Goal: Information Seeking & Learning: Learn about a topic

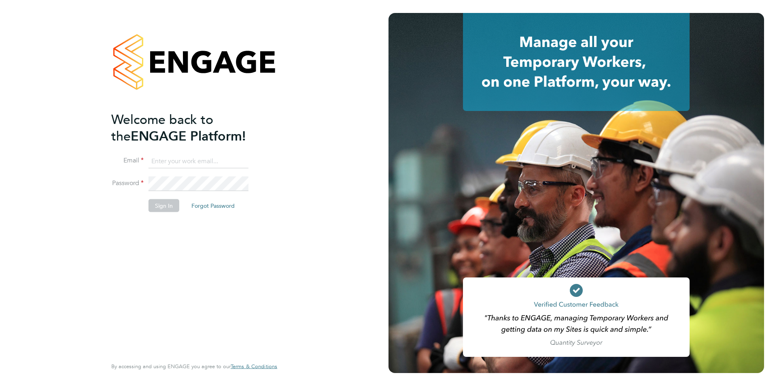
type input "[EMAIL_ADDRESS][DOMAIN_NAME]"
click at [153, 213] on li "Sign In Forgot Password" at bounding box center [190, 209] width 158 height 21
click at [154, 205] on button "Sign In" at bounding box center [164, 205] width 31 height 13
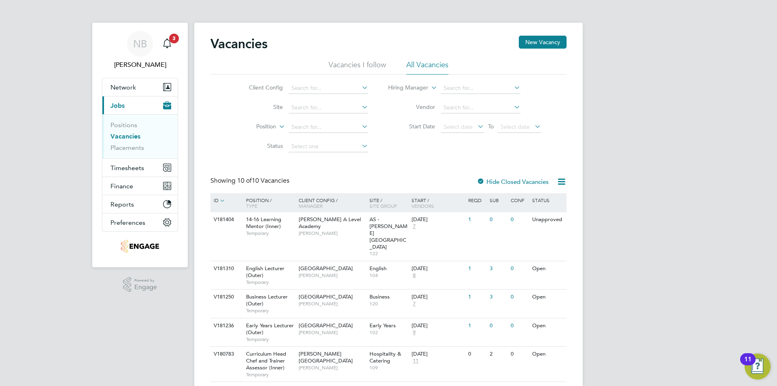
click at [344, 66] on li "Vacancies I follow" at bounding box center [357, 67] width 57 height 15
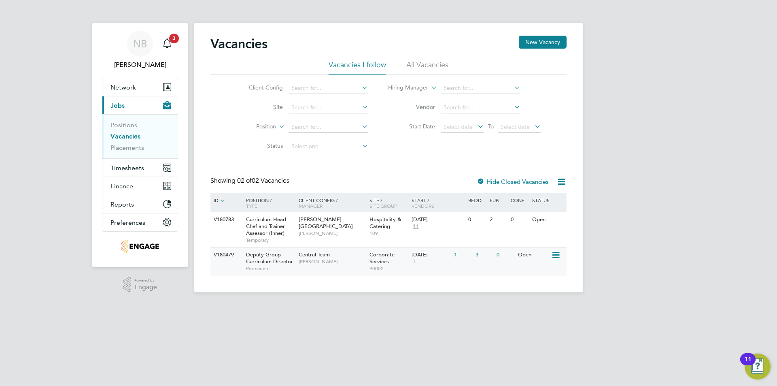
click at [284, 265] on span "Deputy Group Curriculum Director" at bounding box center [269, 258] width 47 height 14
click at [317, 232] on div "Hackney Campus Katie Stafford" at bounding box center [332, 226] width 71 height 28
click at [288, 261] on span "Deputy Group Curriculum Director" at bounding box center [269, 258] width 47 height 14
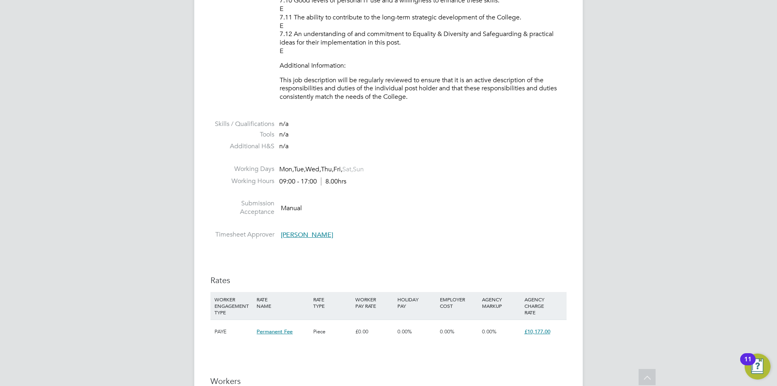
scroll to position [2024, 0]
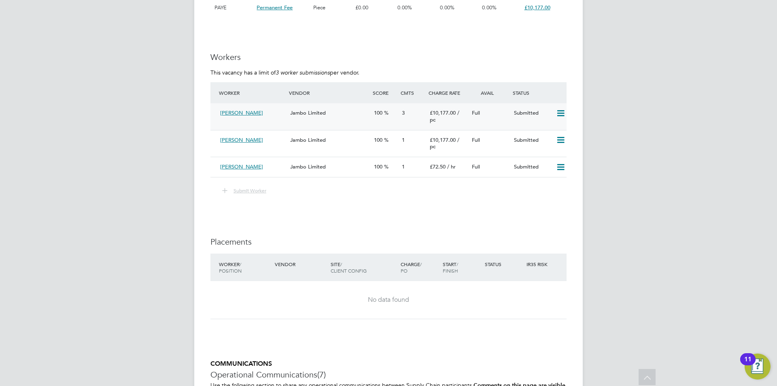
click at [319, 116] on span "Jambo Limited" at bounding box center [308, 112] width 36 height 7
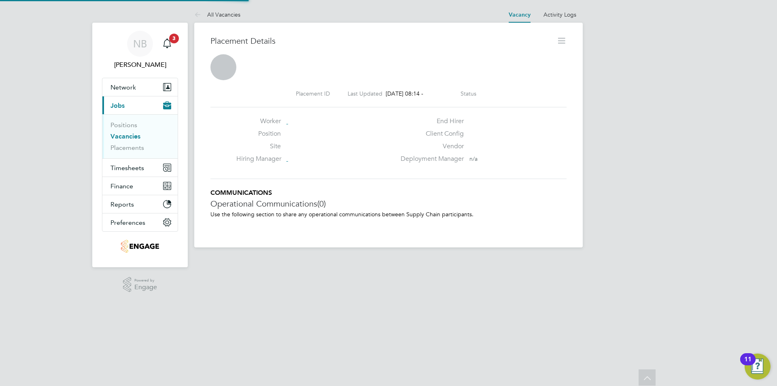
scroll to position [4, 4]
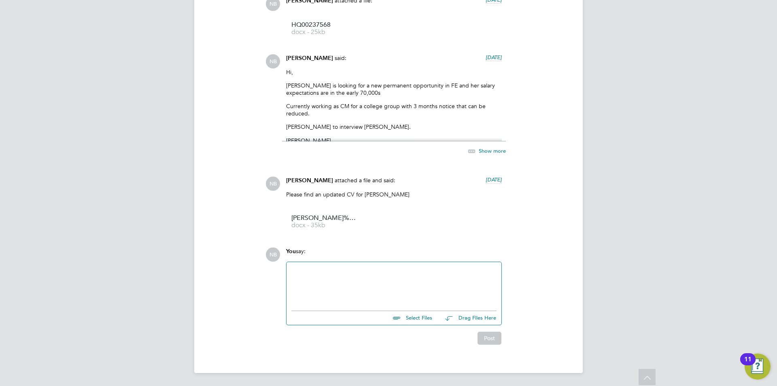
click at [302, 287] on div at bounding box center [393, 284] width 205 height 35
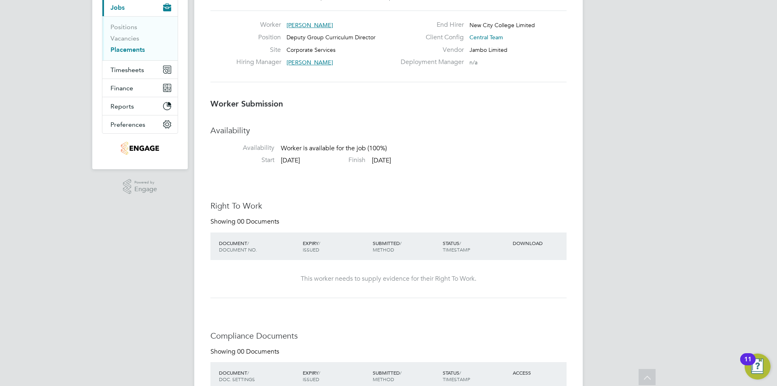
scroll to position [0, 0]
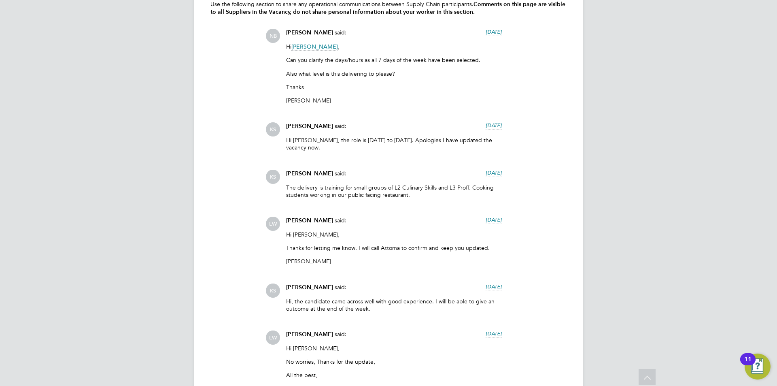
scroll to position [1498, 0]
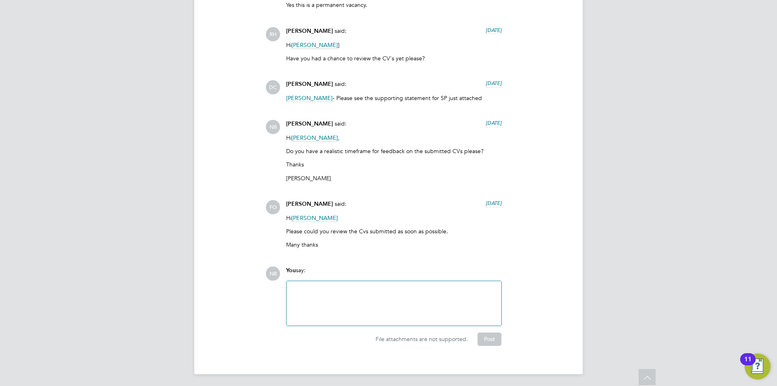
scroll to position [2521, 0]
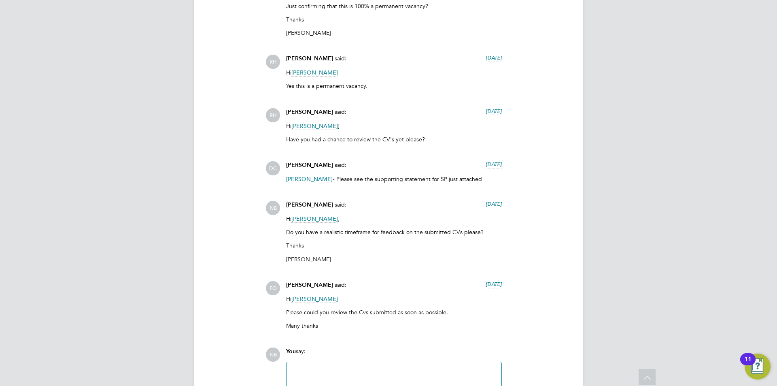
click at [486, 164] on span "13 days ago" at bounding box center [494, 164] width 16 height 7
click at [483, 164] on span "16 Sep 2025, 14:50" at bounding box center [486, 164] width 31 height 7
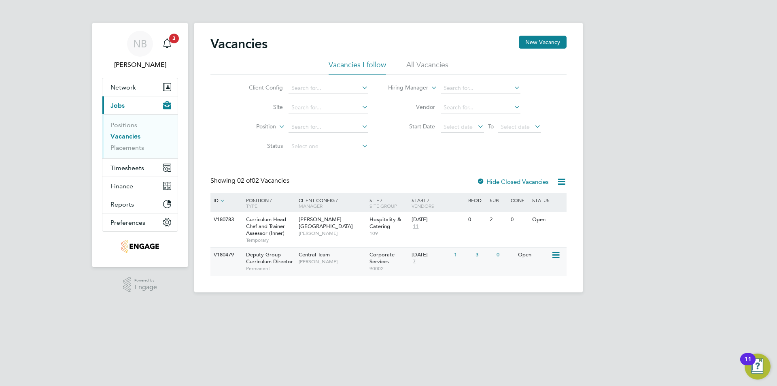
click at [277, 260] on span "Deputy Group Curriculum Director" at bounding box center [269, 258] width 47 height 14
click at [403, 67] on ul "Vacancies I follow All Vacancies" at bounding box center [389, 67] width 356 height 15
click at [407, 66] on li "All Vacancies" at bounding box center [427, 67] width 42 height 15
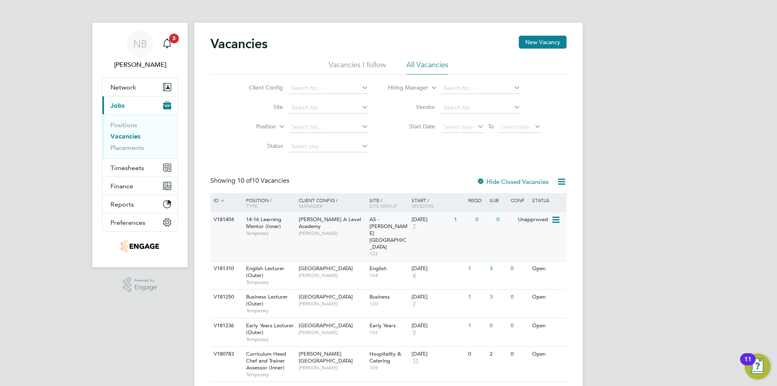
click at [326, 230] on span "Rabia Khanom" at bounding box center [332, 233] width 67 height 6
click at [364, 61] on li "Vacancies I follow" at bounding box center [357, 67] width 57 height 15
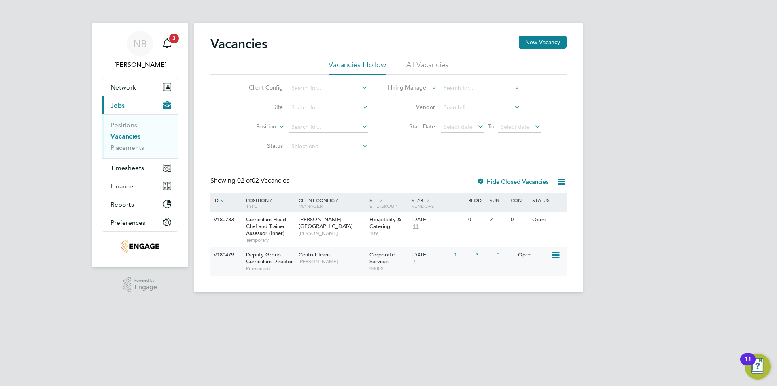
click at [285, 266] on span "Permanent" at bounding box center [270, 268] width 49 height 6
click at [420, 66] on li "All Vacancies" at bounding box center [427, 67] width 42 height 15
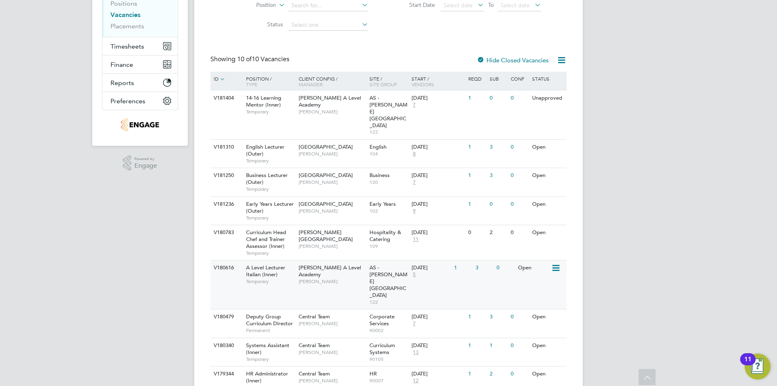
scroll to position [141, 0]
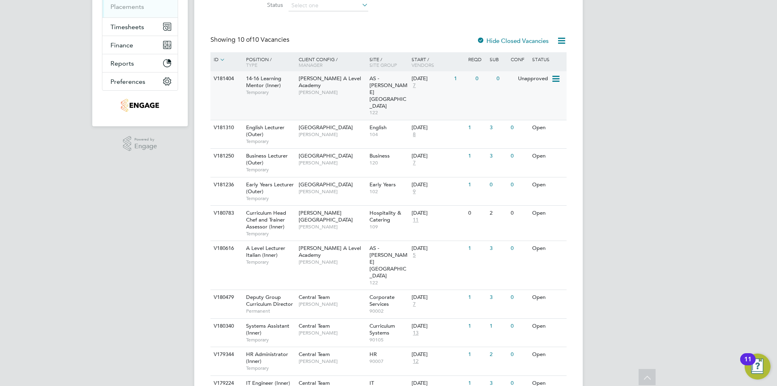
click at [280, 80] on span "14-16 Learning Mentor (Inner)" at bounding box center [263, 82] width 35 height 14
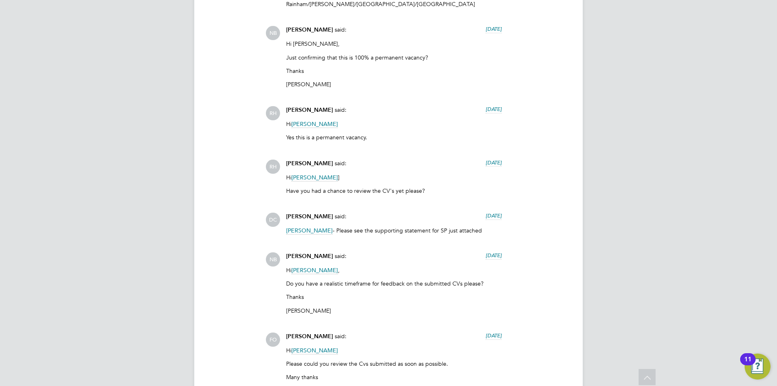
scroll to position [2602, 0]
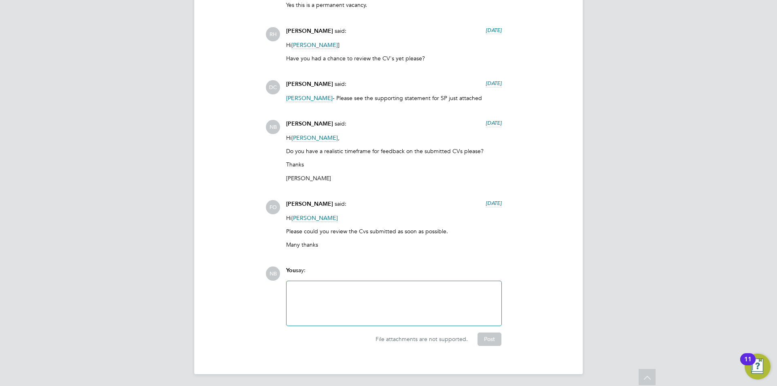
click at [351, 302] on div at bounding box center [393, 303] width 205 height 35
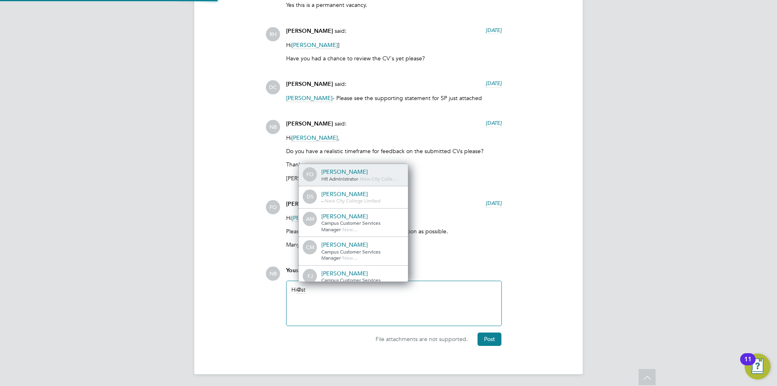
scroll to position [13, 81]
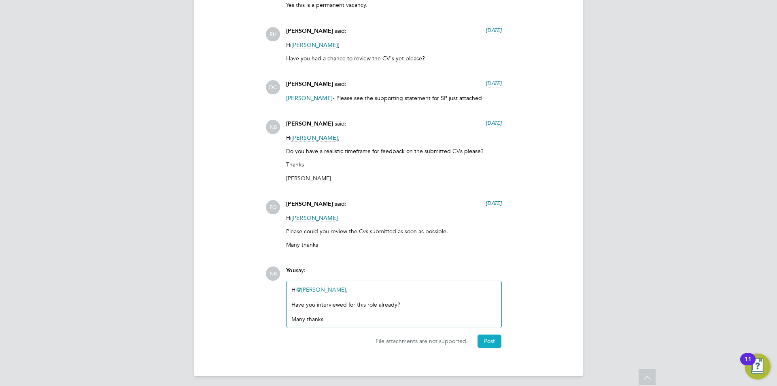
click at [482, 340] on button "Post" at bounding box center [490, 340] width 24 height 13
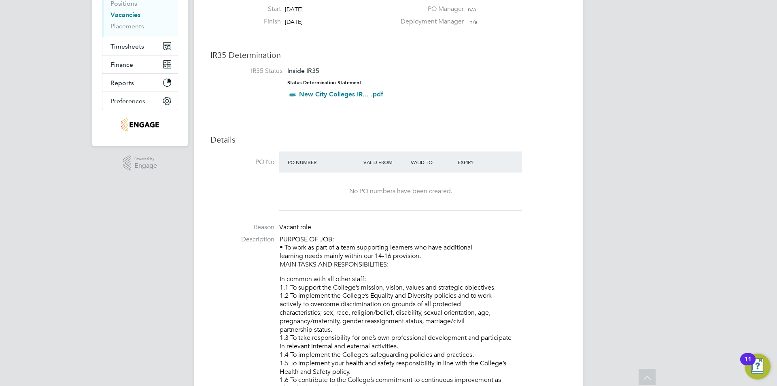
scroll to position [202, 0]
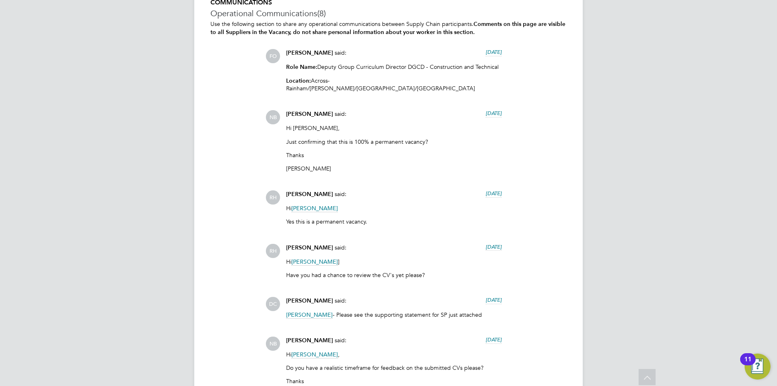
scroll to position [2345, 0]
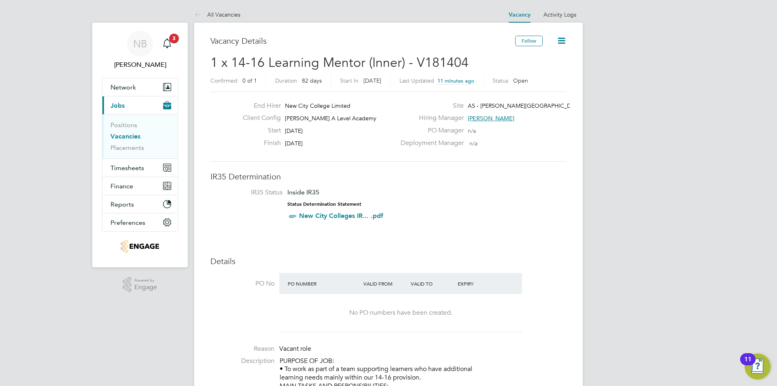
click at [402, 40] on h3 "Vacancy Details" at bounding box center [363, 41] width 305 height 11
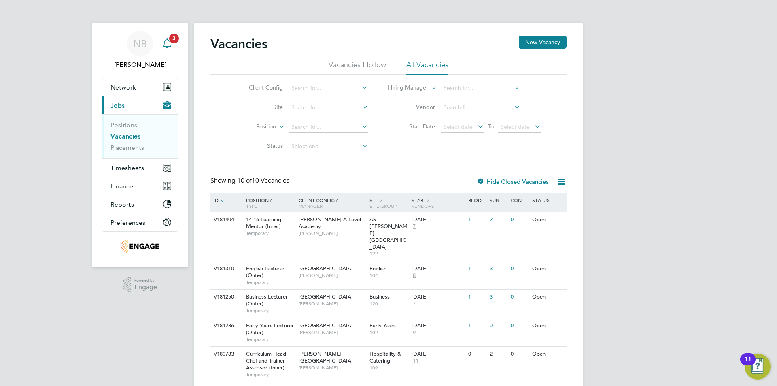
click at [168, 39] on icon "Main navigation" at bounding box center [167, 43] width 10 height 10
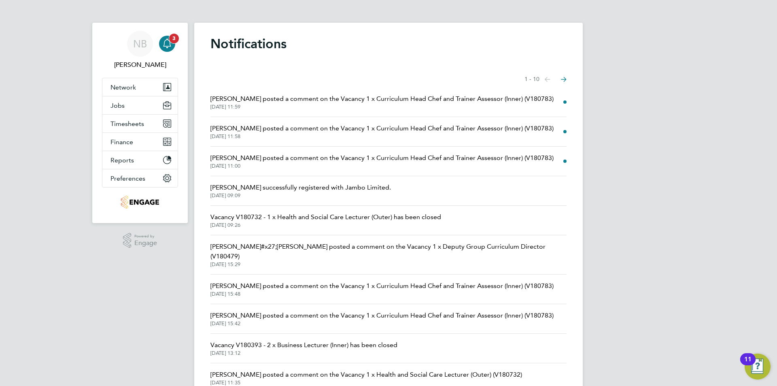
click at [168, 39] on icon "Main navigation" at bounding box center [167, 43] width 10 height 10
click at [133, 43] on span "NB" at bounding box center [140, 43] width 14 height 11
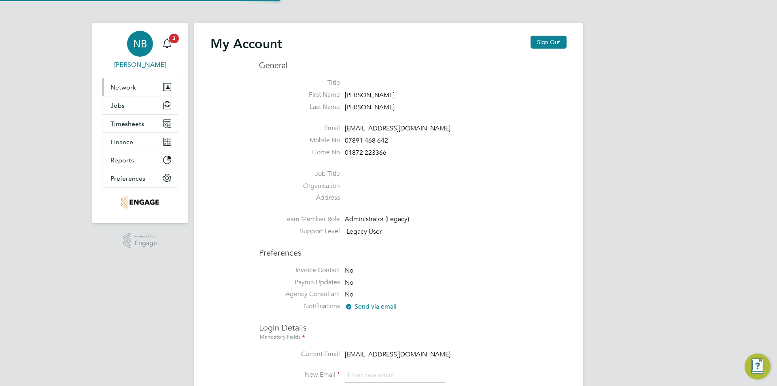
type input "[EMAIL_ADDRESS][DOMAIN_NAME]"
click at [119, 108] on span "Jobs" at bounding box center [118, 106] width 14 height 8
click at [125, 108] on button "Jobs" at bounding box center [139, 105] width 75 height 18
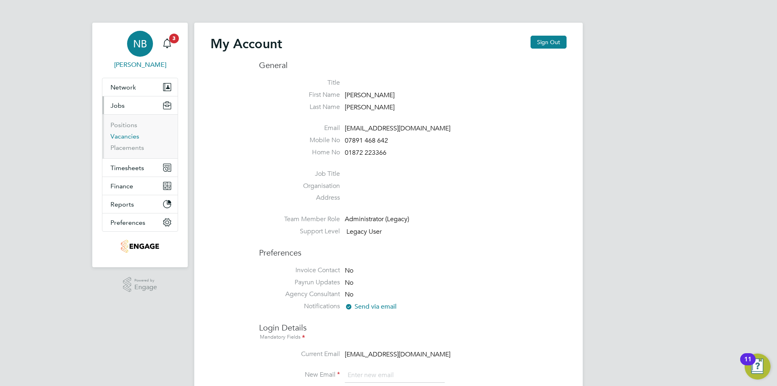
click at [123, 139] on link "Vacancies" at bounding box center [125, 136] width 29 height 8
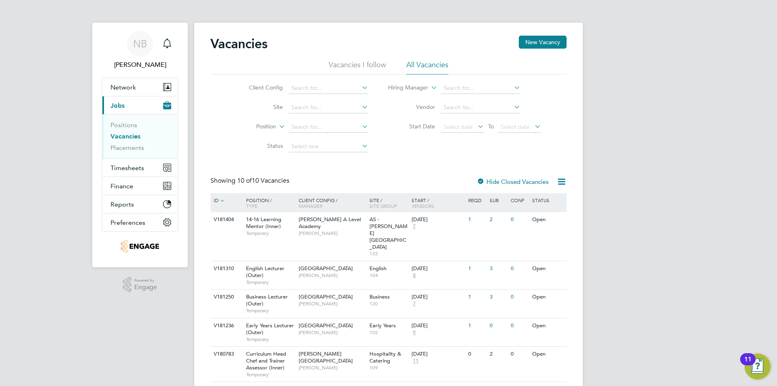
click at [335, 68] on li "Vacancies I follow" at bounding box center [357, 67] width 57 height 15
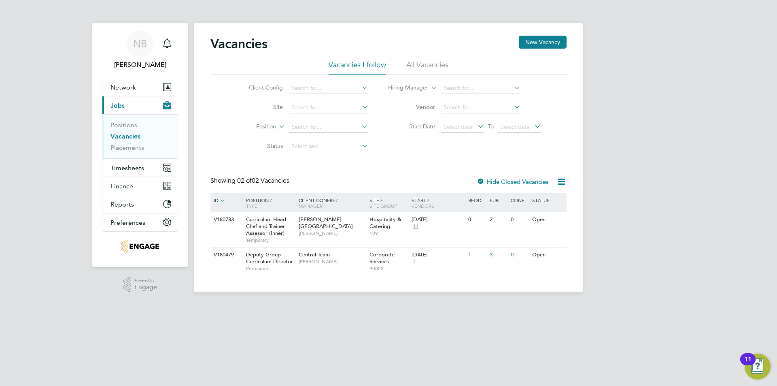
click at [412, 63] on li "All Vacancies" at bounding box center [427, 67] width 42 height 15
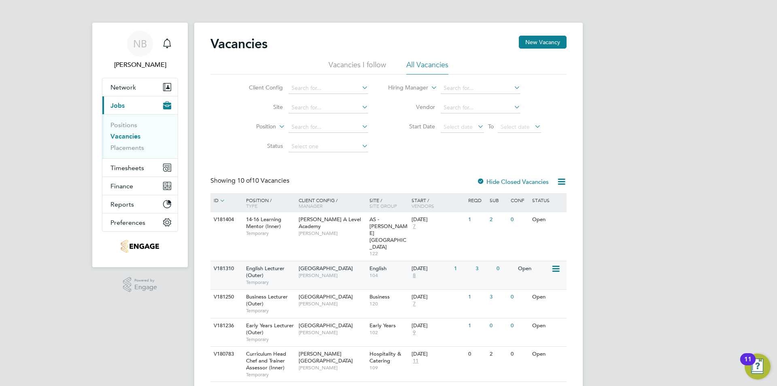
click at [360, 272] on span "[PERSON_NAME]" at bounding box center [332, 275] width 67 height 6
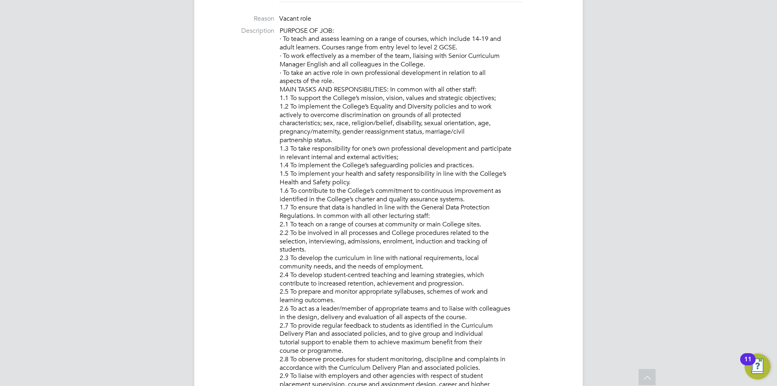
scroll to position [231, 0]
